Goal: Information Seeking & Learning: Find specific fact

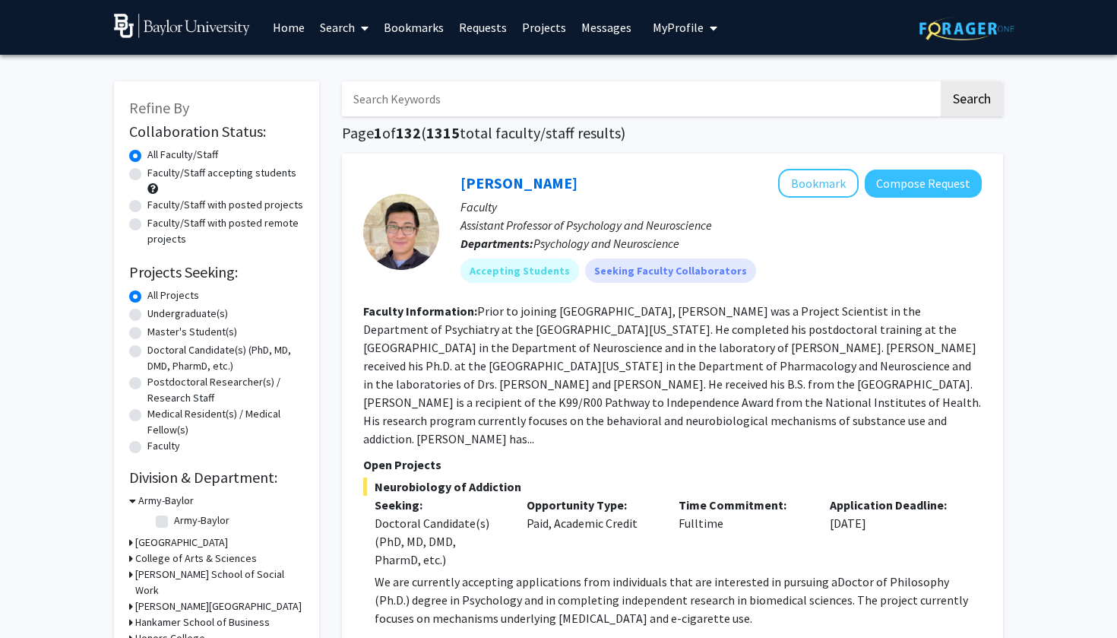
click at [694, 27] on span "My Profile" at bounding box center [678, 27] width 51 height 15
click at [704, 79] on span "[PERSON_NAME]" at bounding box center [747, 70] width 92 height 17
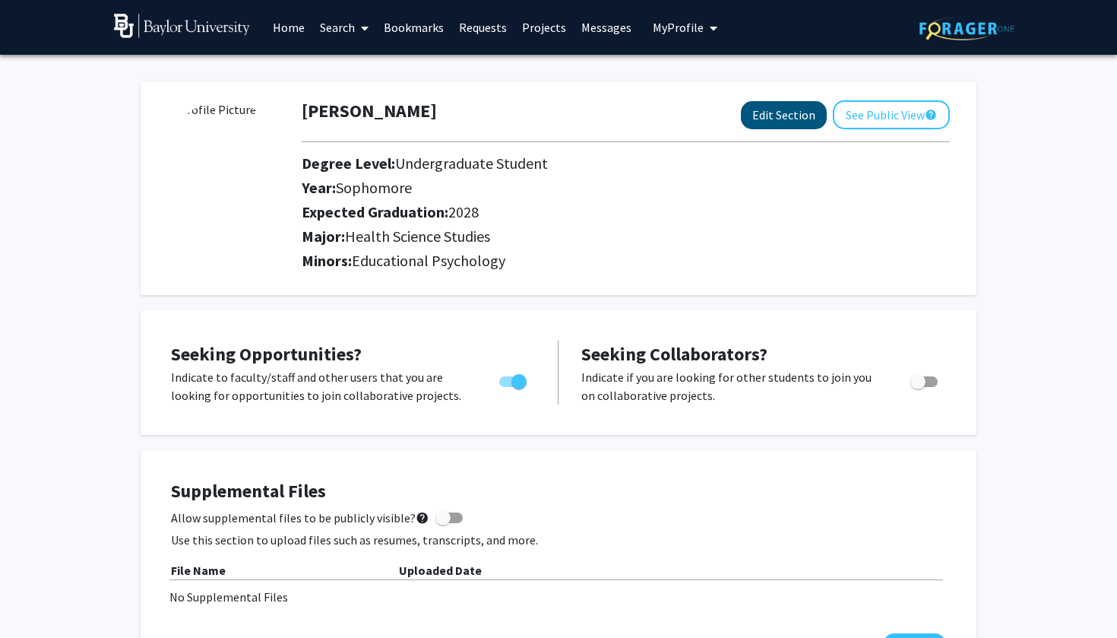
click at [801, 114] on button "Edit Section" at bounding box center [784, 115] width 86 height 28
select select "sophomore"
select select "2028"
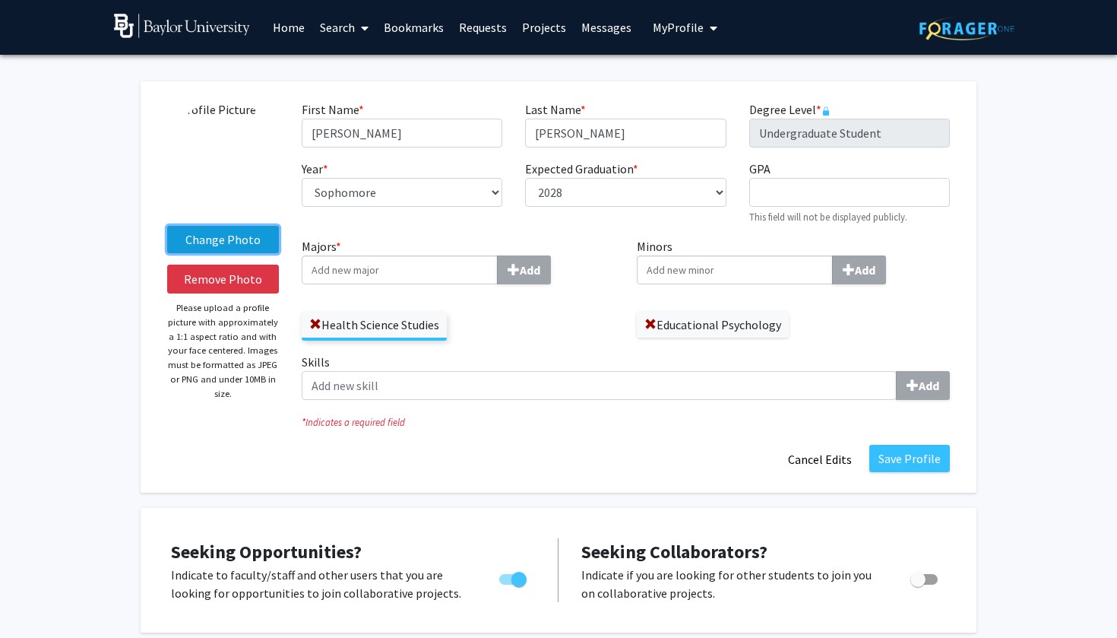
click at [218, 238] on label "Change Photo" at bounding box center [223, 239] width 112 height 27
click at [0, 0] on input "Change Photo" at bounding box center [0, 0] width 0 height 0
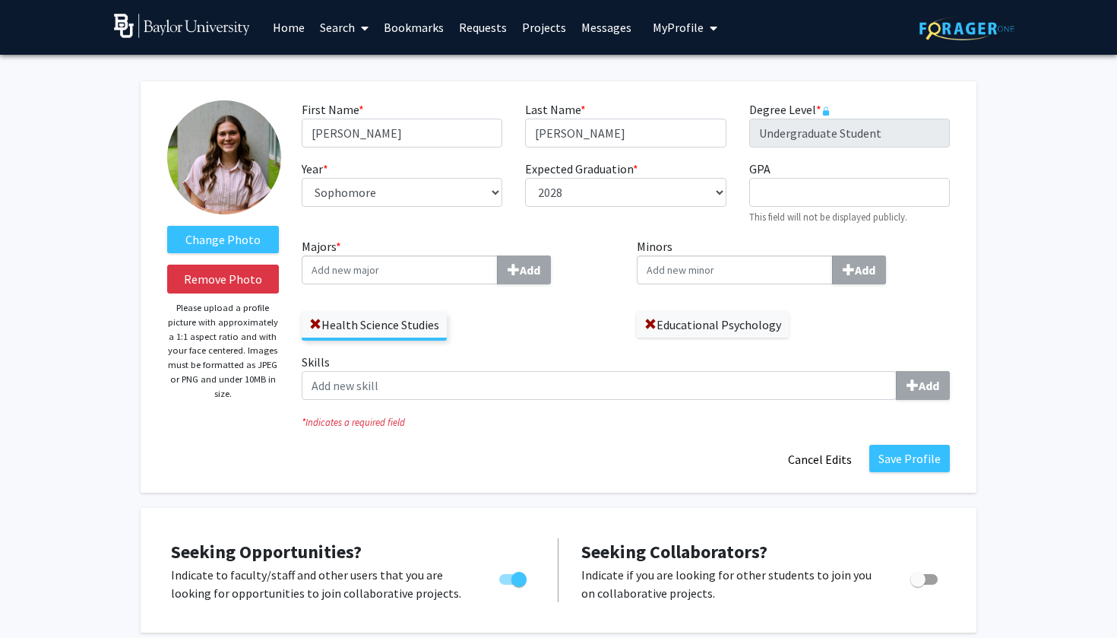
click at [917, 473] on div "Save Profile Cancel Edits" at bounding box center [625, 459] width 671 height 29
click at [893, 461] on button "Save Profile" at bounding box center [909, 458] width 81 height 27
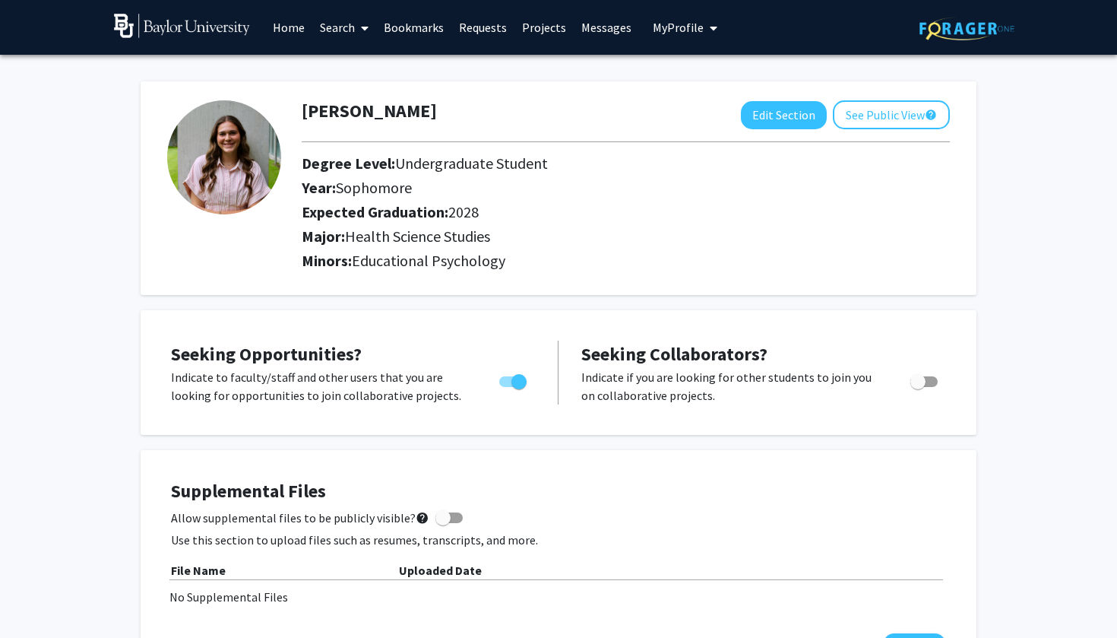
click at [352, 28] on link "Search" at bounding box center [344, 27] width 64 height 53
click at [355, 71] on span "Faculty/Staff" at bounding box center [368, 70] width 112 height 30
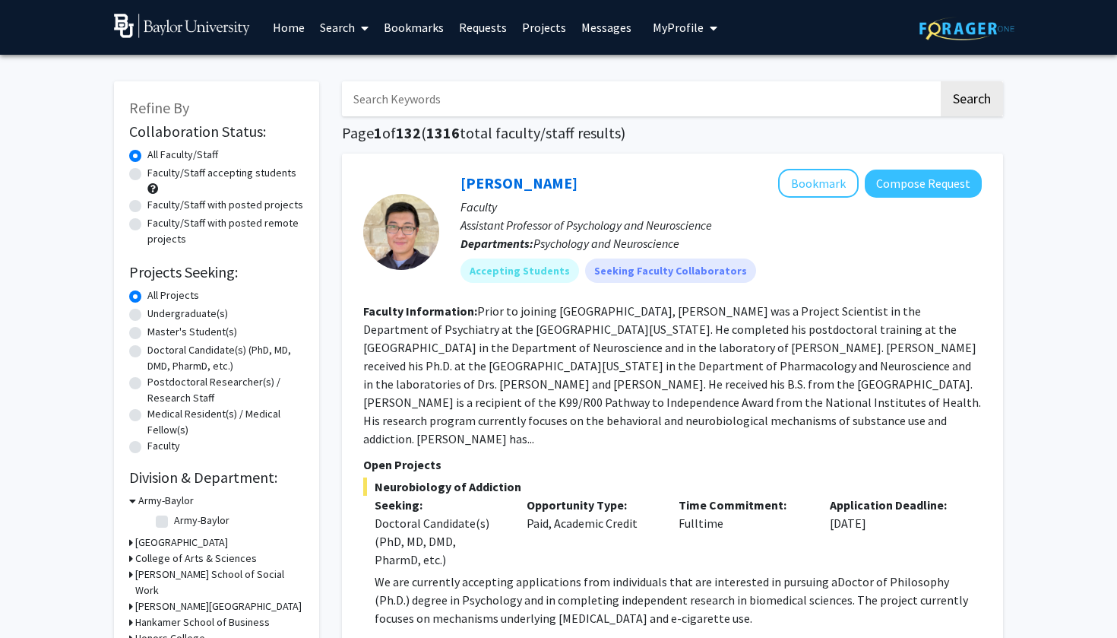
click at [406, 103] on input "Search Keywords" at bounding box center [640, 98] width 597 height 35
type input "limbers"
click at [971, 101] on button "Search" at bounding box center [972, 98] width 62 height 35
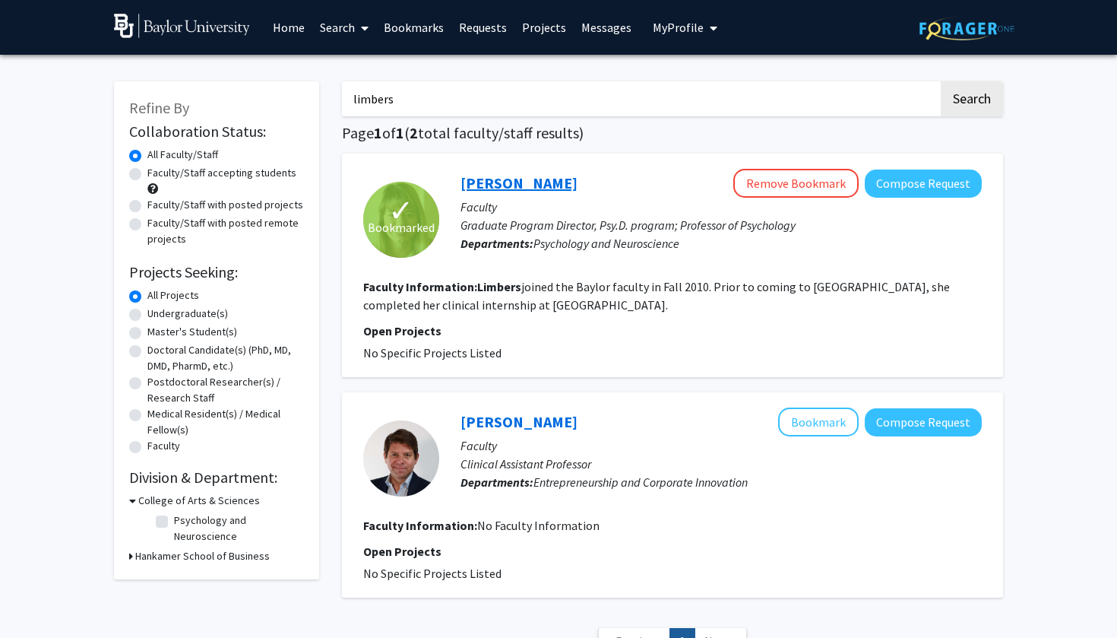
click at [503, 182] on link "[PERSON_NAME]" at bounding box center [519, 182] width 117 height 19
